Goal: Ask a question: Seek information or help from site administrators or community

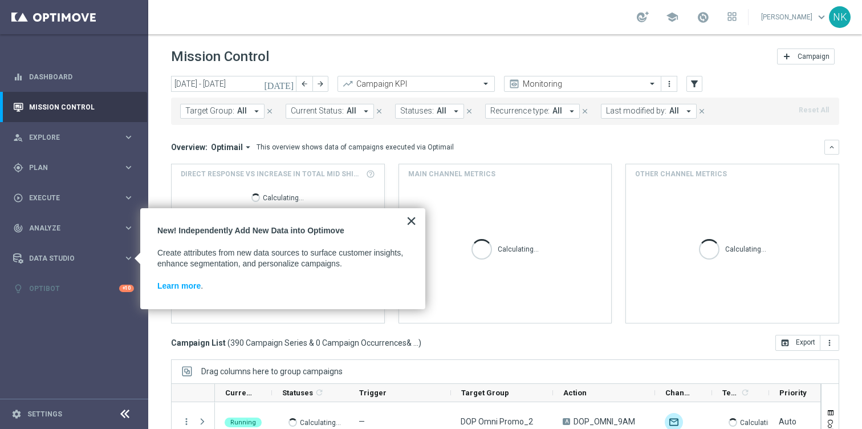
click at [412, 220] on button "×" at bounding box center [411, 221] width 11 height 18
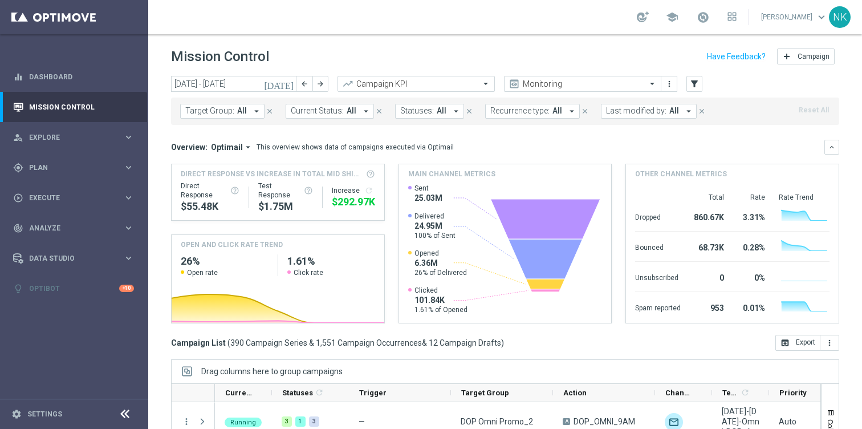
click at [50, 331] on sidenavbar "equalizer Dashboard Mission Control" at bounding box center [74, 214] width 148 height 429
click at [47, 412] on link "Settings" at bounding box center [44, 414] width 35 height 7
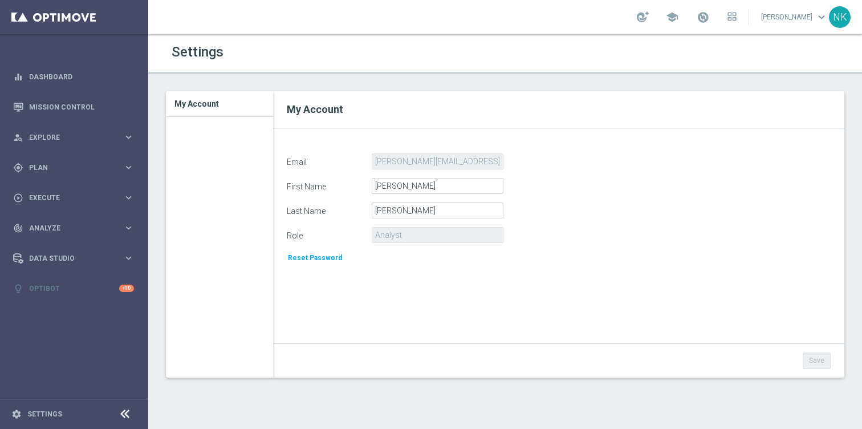
click at [123, 412] on icon at bounding box center [125, 414] width 14 height 14
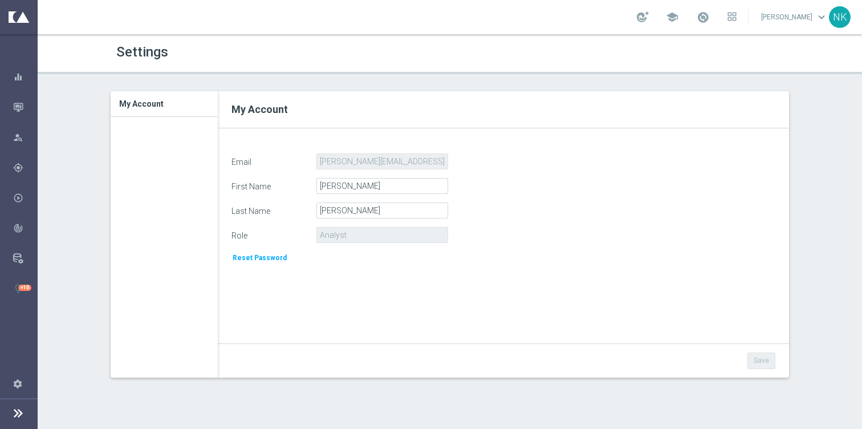
click at [17, 414] on icon at bounding box center [18, 413] width 14 height 14
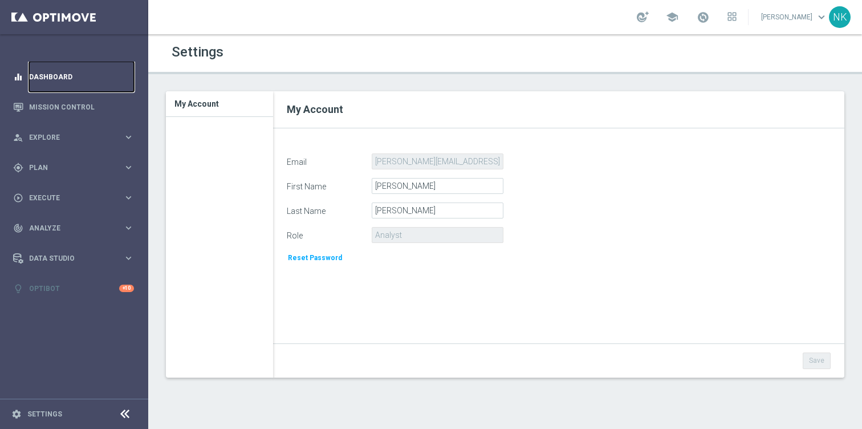
click at [43, 72] on link "Dashboard" at bounding box center [81, 77] width 105 height 30
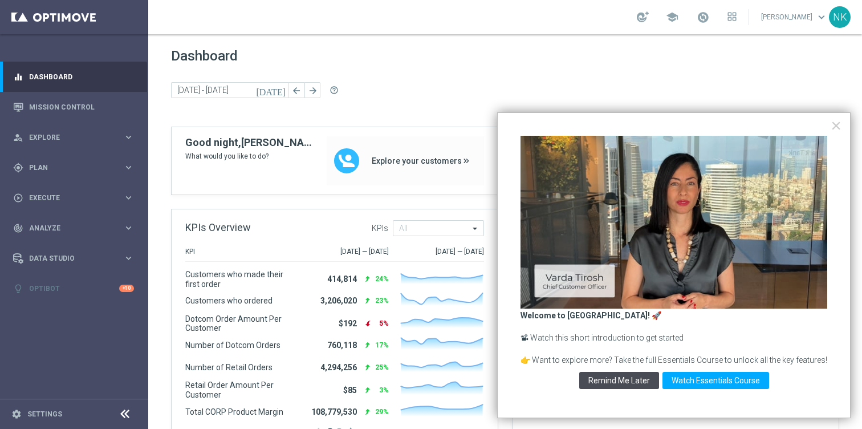
click at [623, 382] on button "Remind Me Later" at bounding box center [619, 380] width 80 height 17
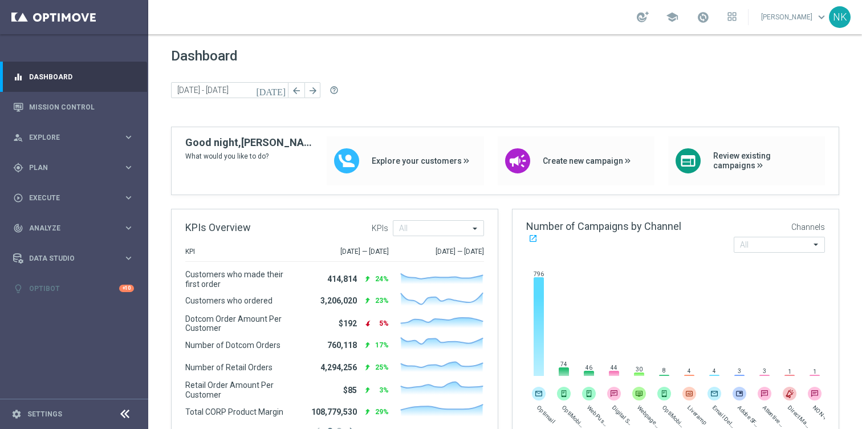
click at [445, 83] on div "today 15 Sep 2025 - 18 Sep 2025 arrow_back arrow_forward help_outline" at bounding box center [505, 90] width 668 height 17
click at [485, 83] on div "today 15 Sep 2025 - 18 Sep 2025 arrow_back arrow_forward help_outline" at bounding box center [505, 90] width 668 height 17
click at [637, 19] on div at bounding box center [643, 16] width 12 height 11
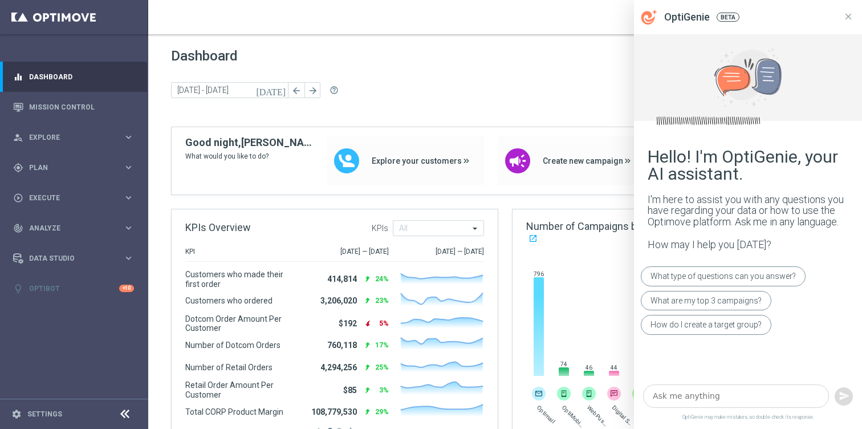
click at [702, 392] on textarea at bounding box center [736, 395] width 186 height 23
click at [77, 137] on span "Explore" at bounding box center [76, 137] width 94 height 7
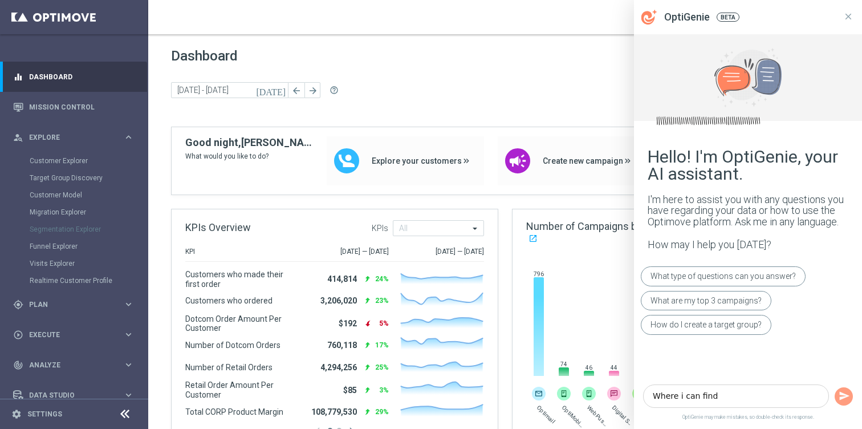
click at [75, 229] on div "Segmentation Explorer" at bounding box center [88, 229] width 117 height 17
drag, startPoint x: 5, startPoint y: 151, endPoint x: 113, endPoint y: 282, distance: 170.2
click at [113, 282] on div "person_search Explore keyboard_arrow_right Customer Explorer Target Group Disco…" at bounding box center [73, 205] width 147 height 167
click at [731, 396] on textarea "Where i can find" at bounding box center [736, 395] width 186 height 23
type textarea "Where i can find Push notiificcation hit"
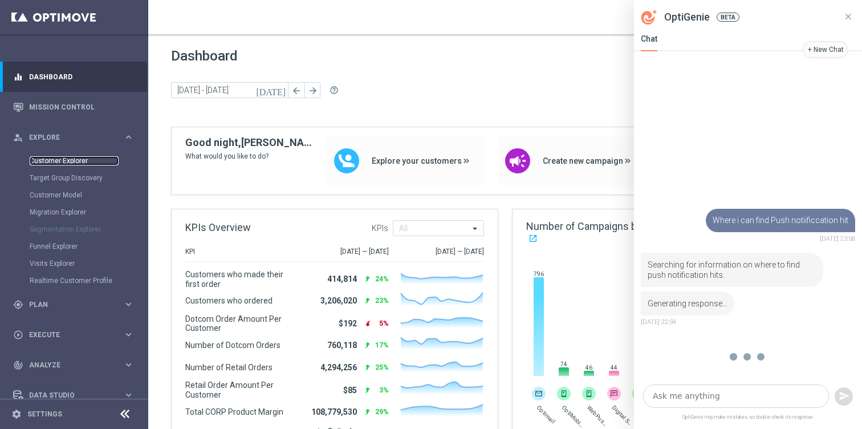
click at [68, 160] on link "Customer Explorer" at bounding box center [74, 160] width 89 height 9
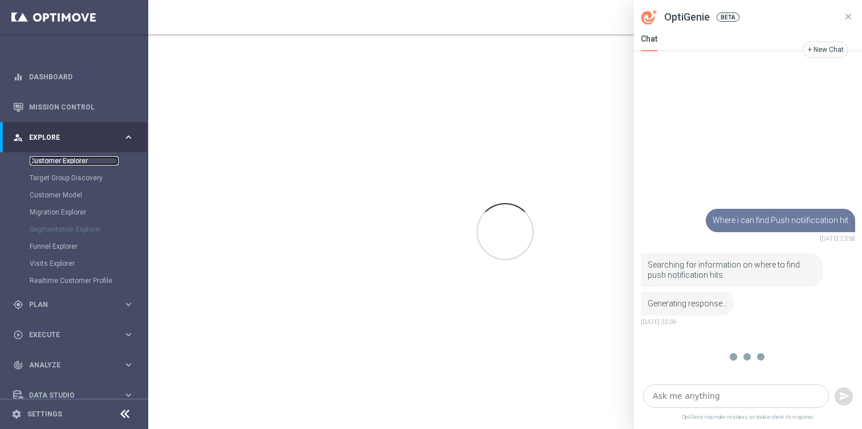
click at [68, 160] on link "Customer Explorer" at bounding box center [74, 160] width 89 height 9
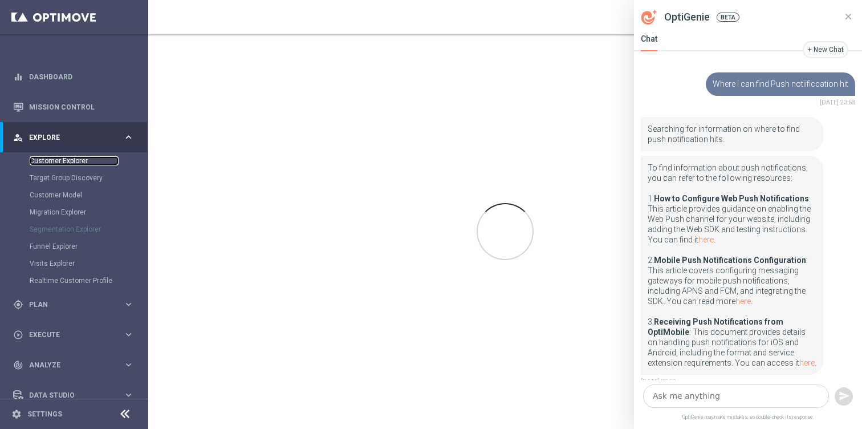
scroll to position [13, 0]
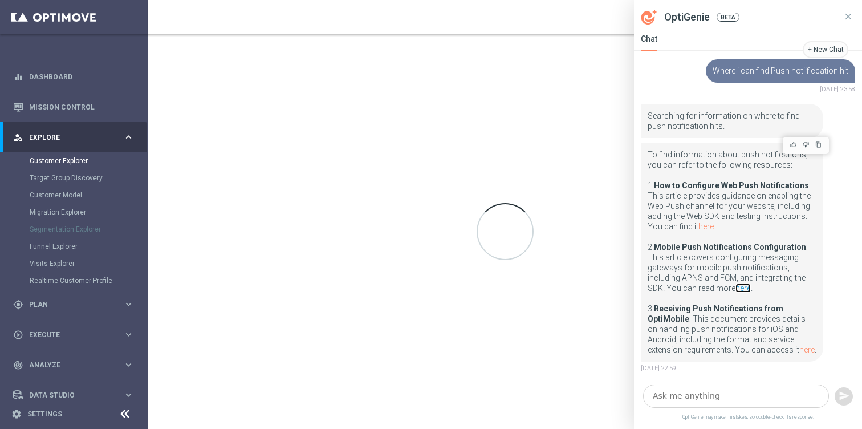
click at [744, 288] on link "here" at bounding box center [743, 287] width 15 height 9
click at [849, 21] on icon at bounding box center [849, 16] width 10 height 10
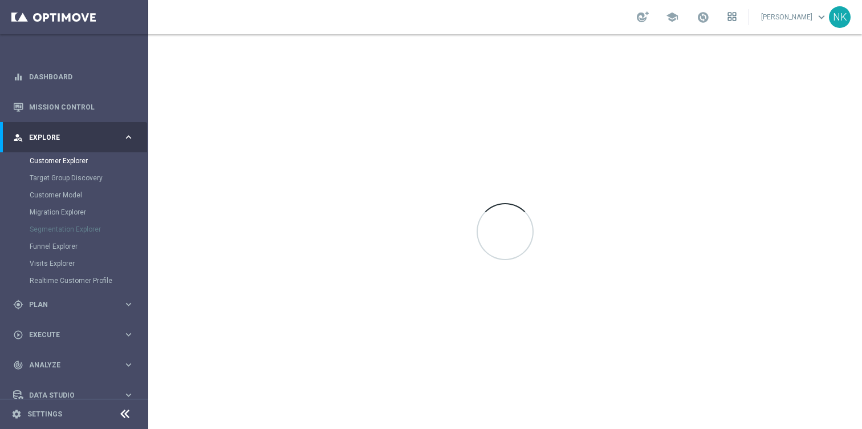
click at [728, 18] on icon at bounding box center [729, 19] width 3 height 3
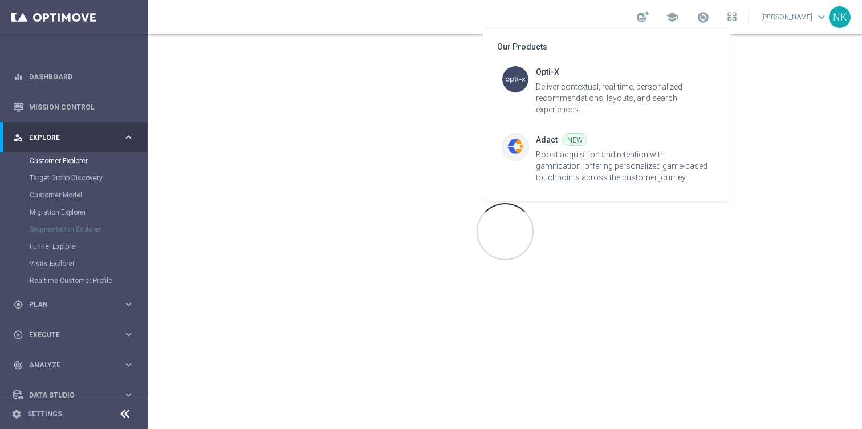
click at [810, 137] on div at bounding box center [431, 214] width 862 height 429
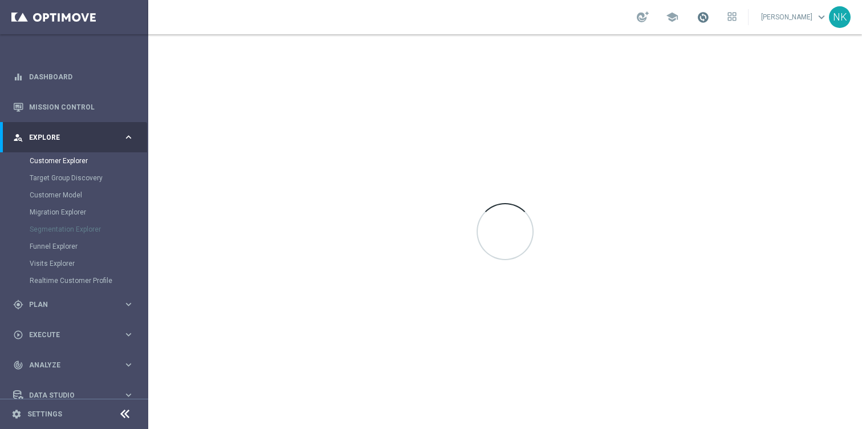
click at [698, 19] on span at bounding box center [703, 17] width 13 height 13
click at [666, 22] on span "school" at bounding box center [672, 17] width 13 height 13
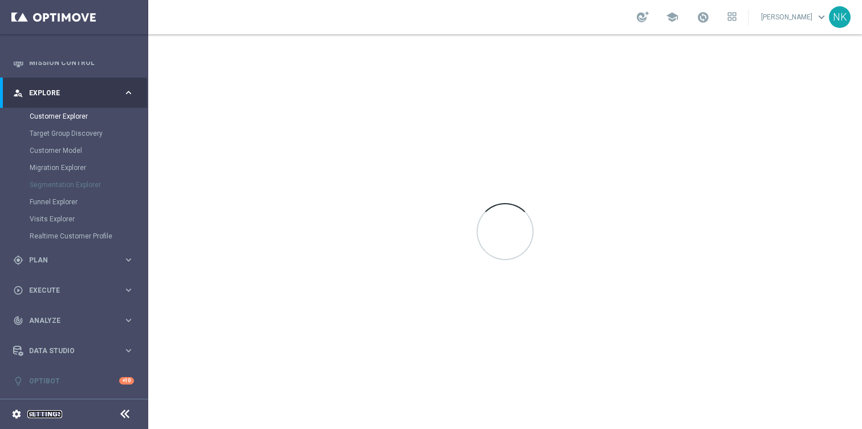
click at [45, 414] on link "Settings" at bounding box center [44, 414] width 35 height 7
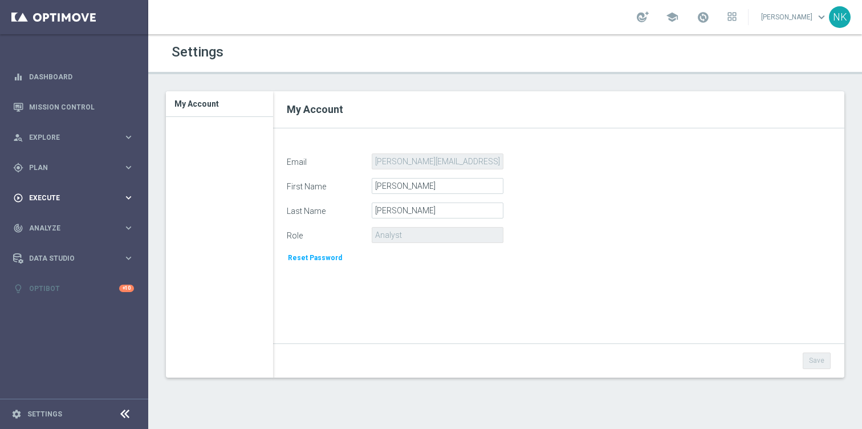
click at [82, 188] on div "play_circle_outline Execute keyboard_arrow_right" at bounding box center [73, 198] width 147 height 30
click at [96, 265] on div "track_changes Analyze" at bounding box center [68, 262] width 110 height 10
click at [637, 18] on div at bounding box center [643, 16] width 12 height 11
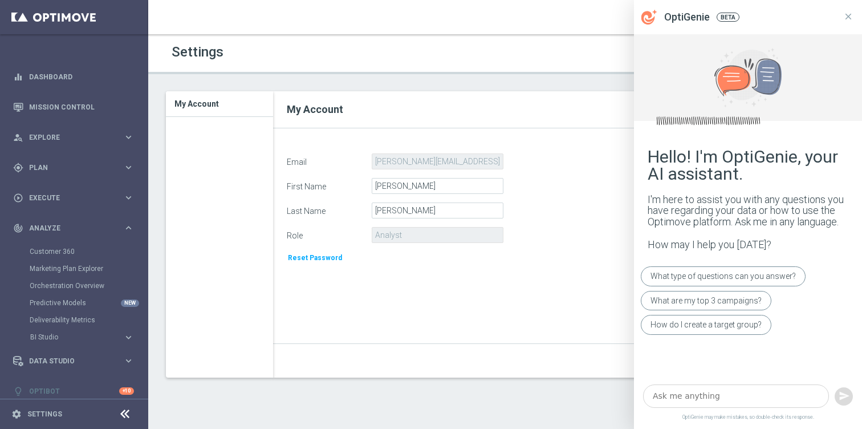
click at [728, 404] on textarea at bounding box center [736, 395] width 186 height 23
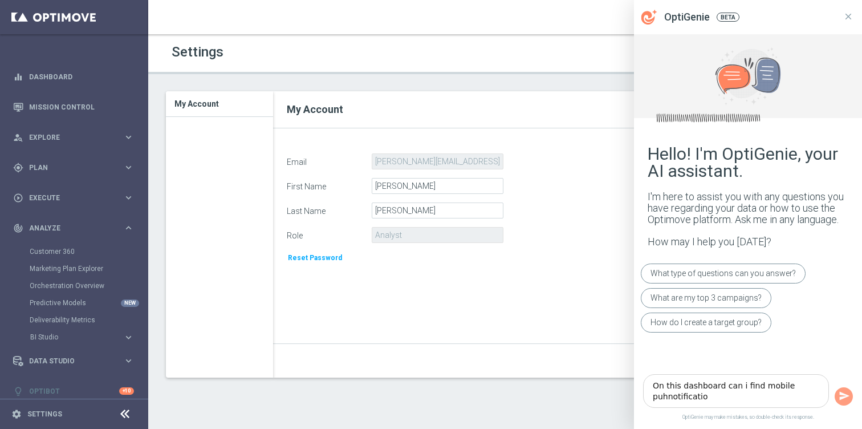
type textarea "On this dashboard can i find mobile puhnotification"
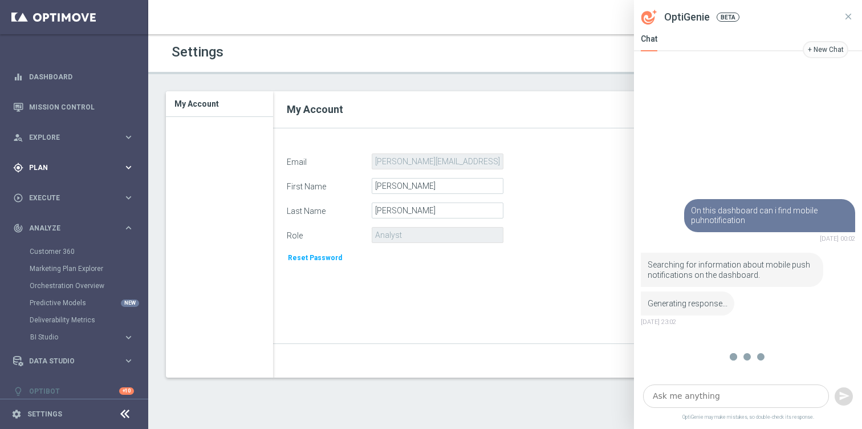
click at [65, 170] on span "Plan" at bounding box center [76, 167] width 94 height 7
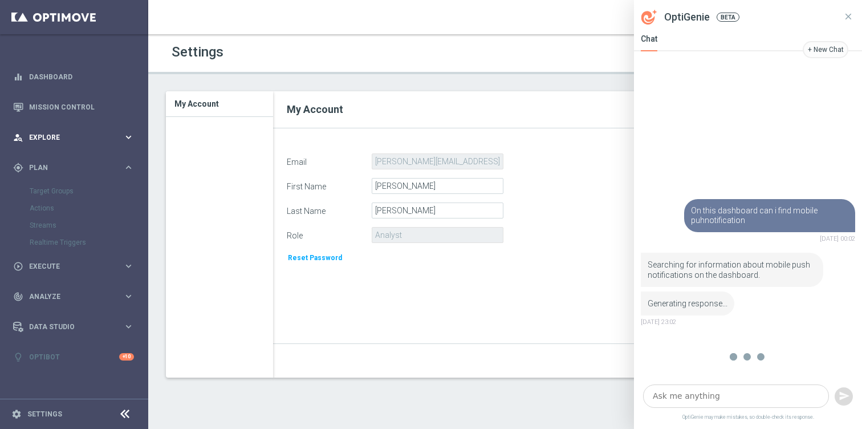
click at [58, 136] on span "Explore" at bounding box center [76, 137] width 94 height 7
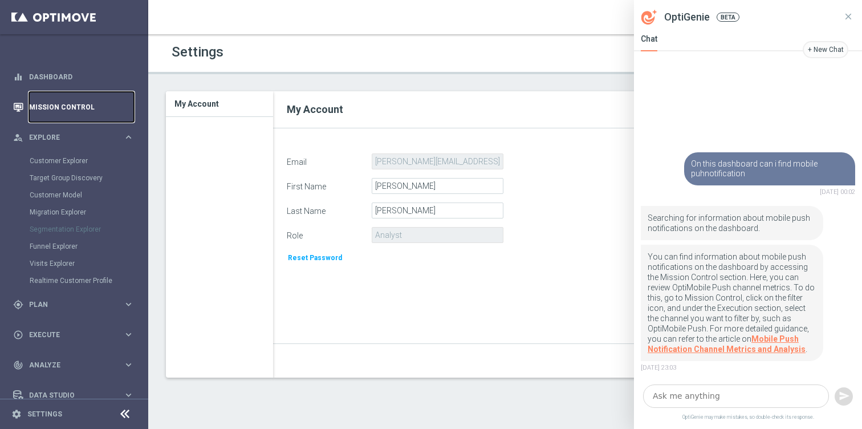
click at [60, 107] on link "Mission Control" at bounding box center [81, 107] width 105 height 30
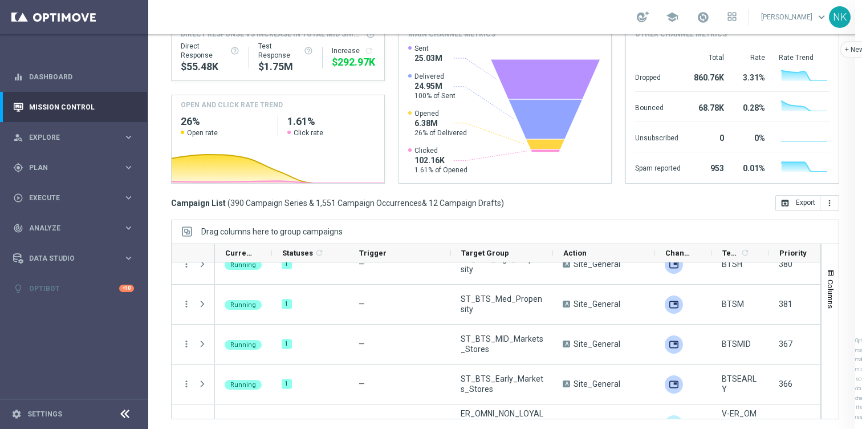
scroll to position [141, 0]
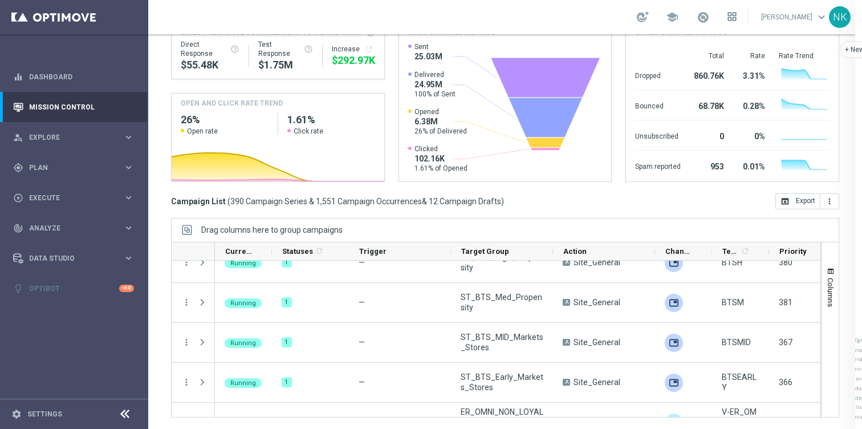
click at [728, 17] on icon at bounding box center [732, 16] width 9 height 9
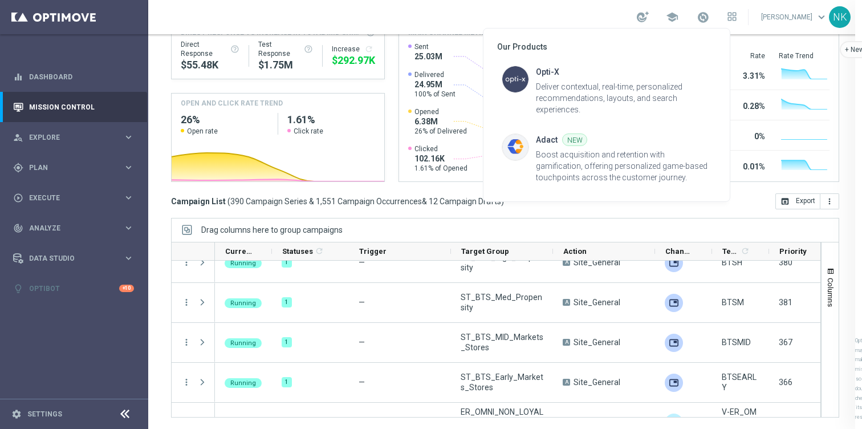
click at [586, 15] on div at bounding box center [431, 214] width 862 height 429
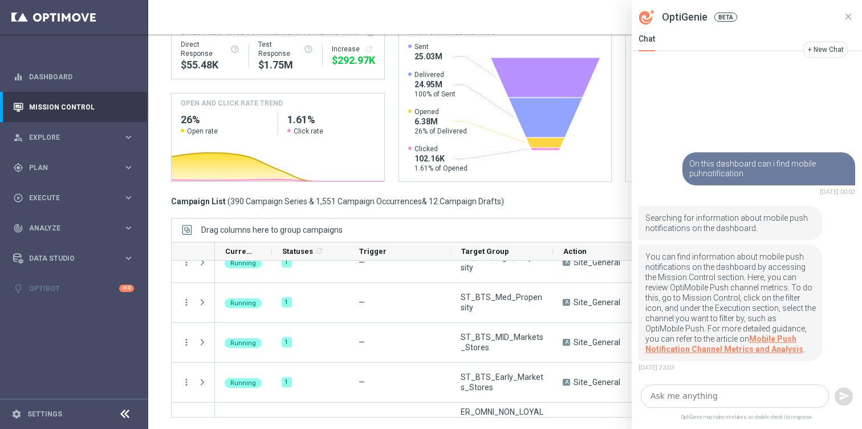
drag, startPoint x: 856, startPoint y: 92, endPoint x: 633, endPoint y: 43, distance: 228.9
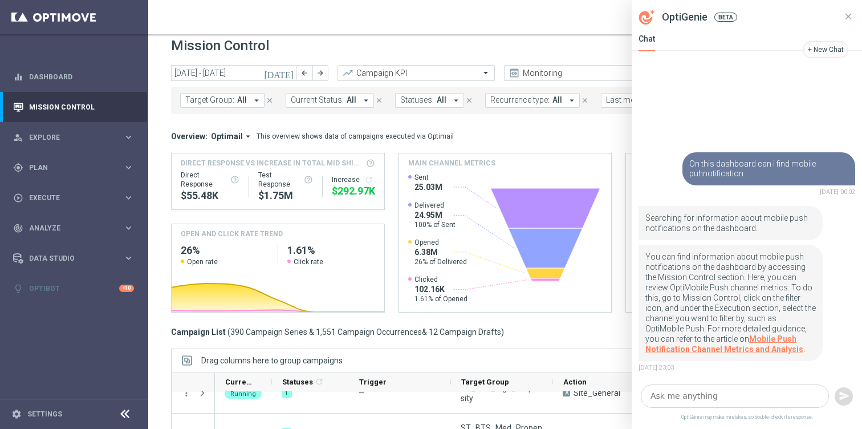
scroll to position [0, 0]
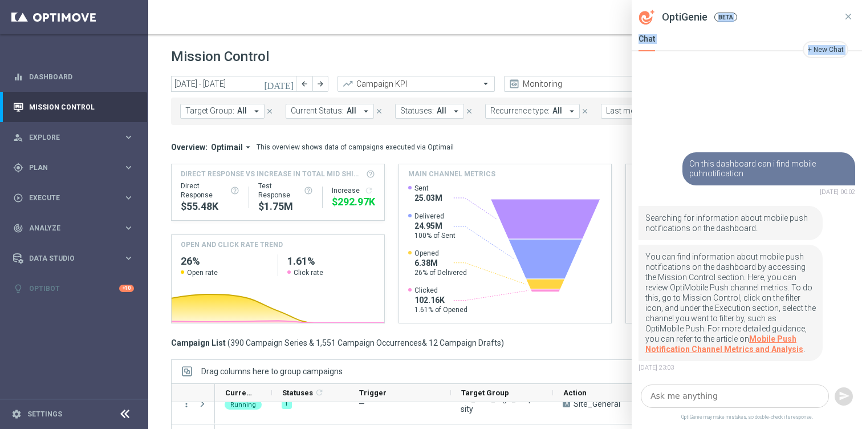
drag, startPoint x: 780, startPoint y: 11, endPoint x: 818, endPoint y: 114, distance: 109.2
click at [818, 114] on div "OptiGenie BETA Chat + New Chat Leave Feedback This will help us improve OptiGen…" at bounding box center [747, 214] width 230 height 429
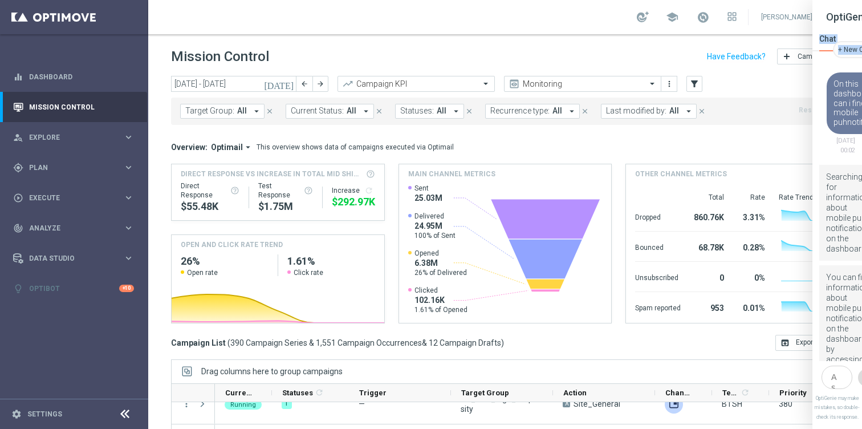
drag, startPoint x: 633, startPoint y: 68, endPoint x: 813, endPoint y: 108, distance: 185.2
drag, startPoint x: 813, startPoint y: 108, endPoint x: 818, endPoint y: 123, distance: 16.2
click at [693, 82] on icon "filter_alt" at bounding box center [695, 84] width 10 height 10
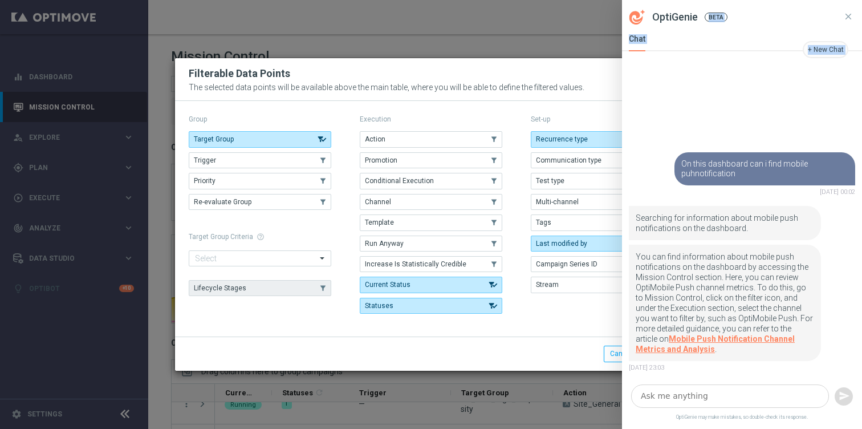
click at [282, 291] on button "Lifecycle Stages" at bounding box center [260, 288] width 143 height 16
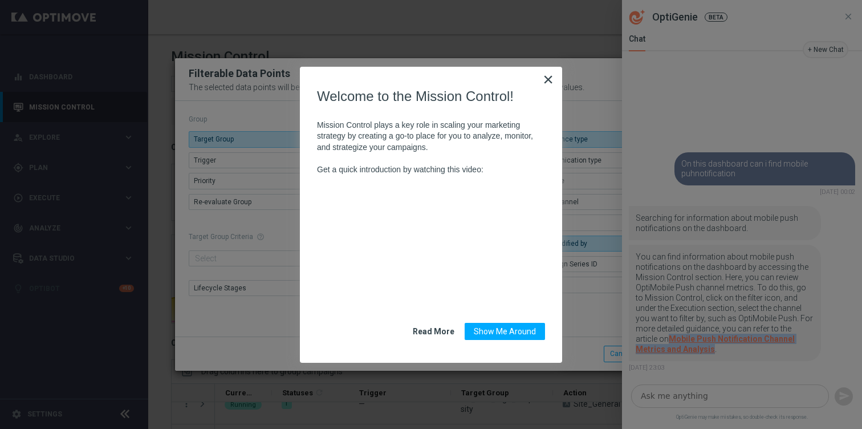
click at [547, 81] on button "×" at bounding box center [548, 79] width 11 height 18
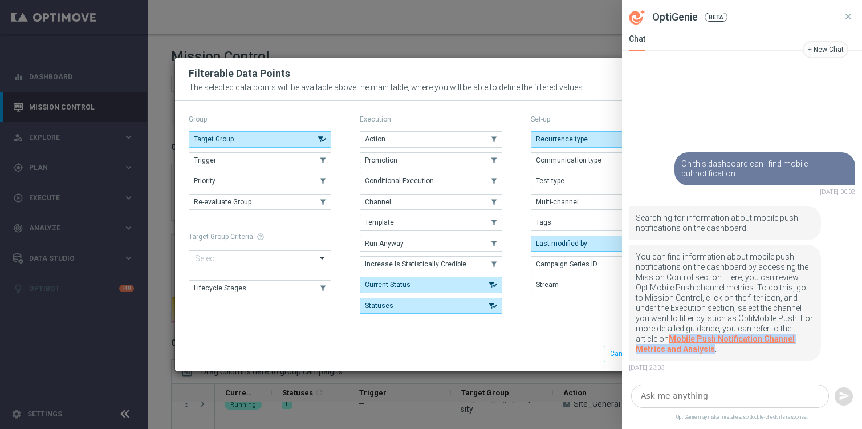
click at [837, 310] on div "Leave Feedback This will help us improve OptiGenie What did you like about the …" at bounding box center [742, 310] width 240 height 137
click at [850, 19] on icon at bounding box center [849, 16] width 10 height 10
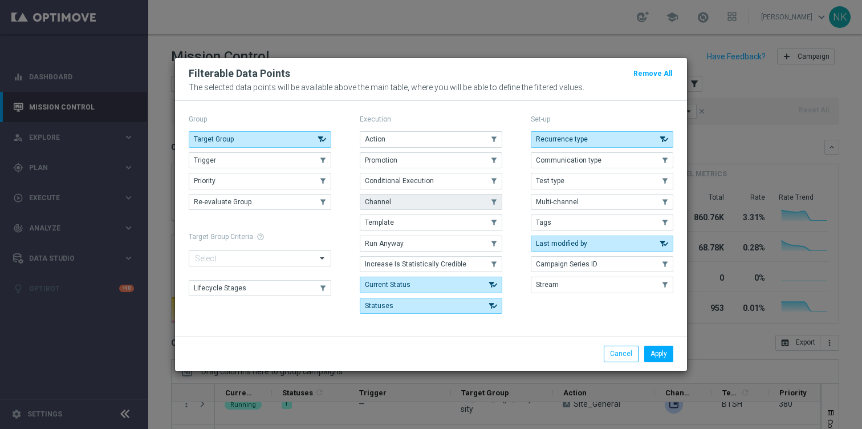
click at [431, 206] on button "Channel" at bounding box center [431, 202] width 143 height 16
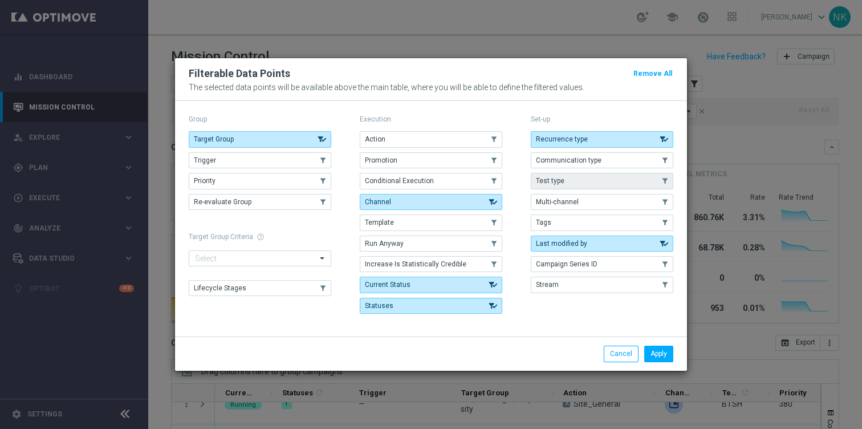
click at [603, 184] on button "Test type" at bounding box center [602, 181] width 143 height 16
click at [668, 358] on button "Apply" at bounding box center [659, 354] width 29 height 16
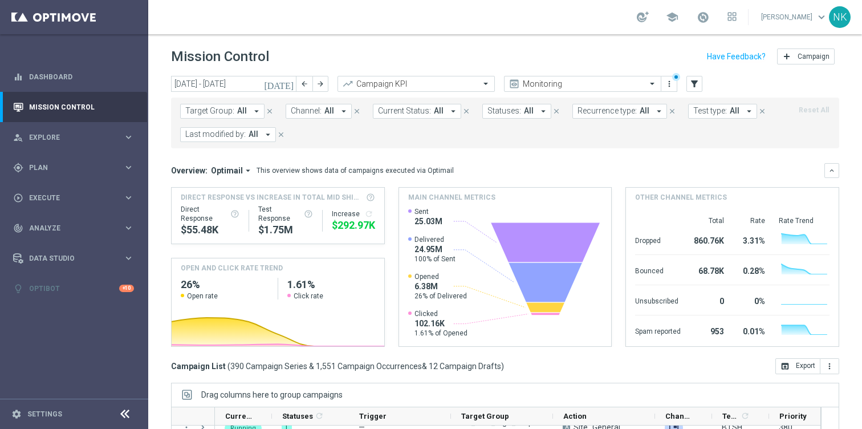
click at [312, 114] on span "Channel:" at bounding box center [306, 111] width 31 height 10
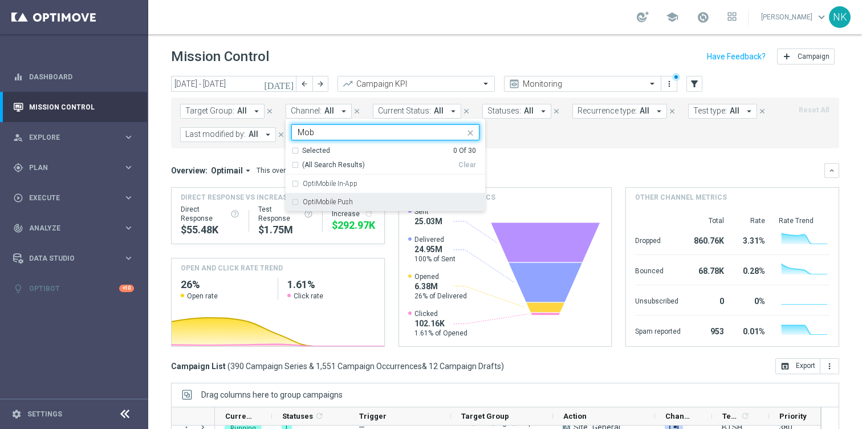
click at [324, 204] on label "OptiMobile Push" at bounding box center [328, 201] width 50 height 7
type input "Mob"
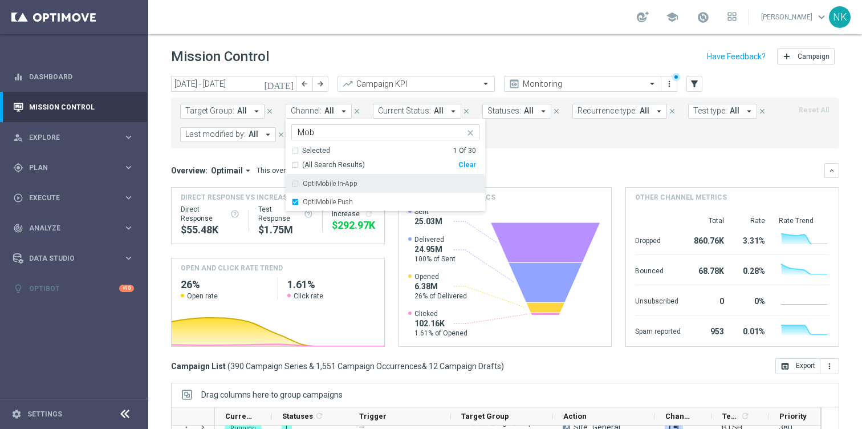
click at [544, 163] on div "Overview: Optimail arrow_drop_down This overview shows data of campaigns execut…" at bounding box center [505, 170] width 668 height 15
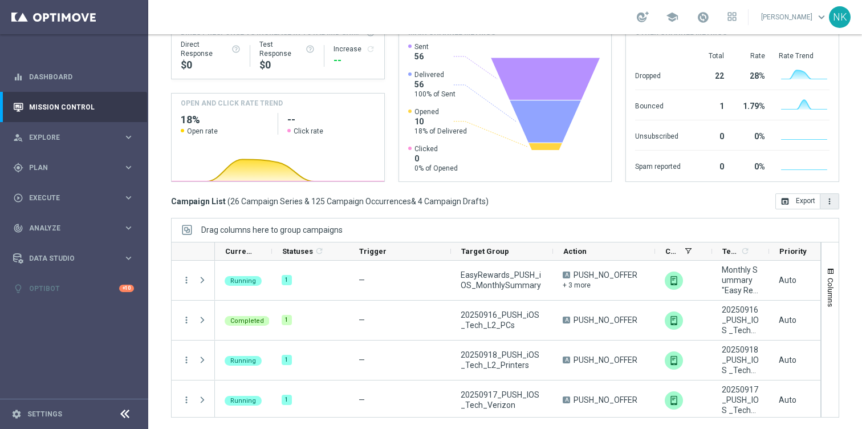
click at [828, 202] on icon "more_vert" at bounding box center [829, 201] width 9 height 9
click at [691, 216] on div "[DATE] [DATE] - [DATE] arrow_back arrow_forward Campaign KPI trending_up Monito…" at bounding box center [505, 82] width 714 height 343
